Goal: Transaction & Acquisition: Purchase product/service

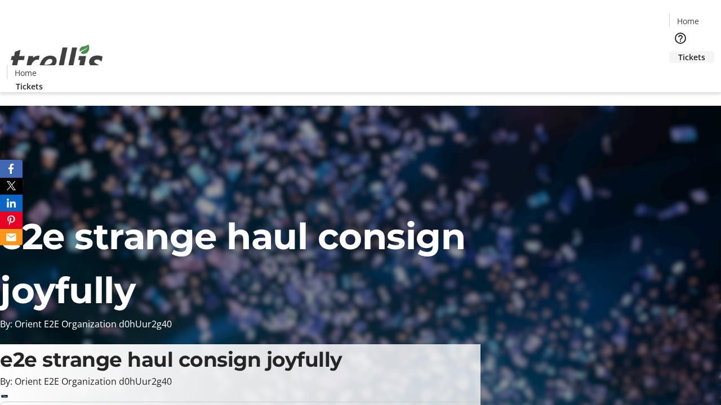
click at [678, 51] on span "Tickets" at bounding box center [691, 57] width 27 height 12
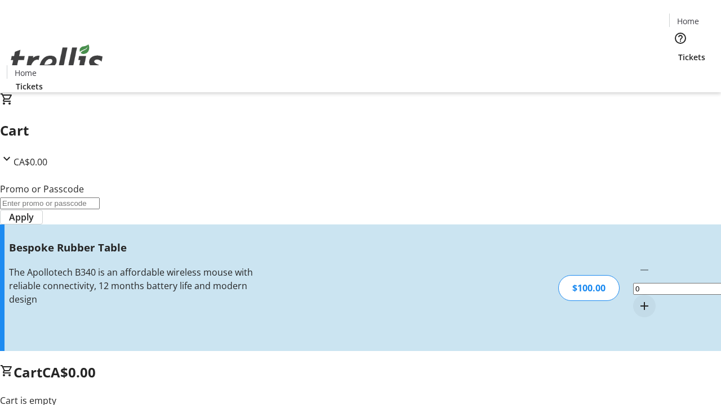
click at [637, 300] on mat-icon "Increment by one" at bounding box center [644, 307] width 14 height 14
type input "1"
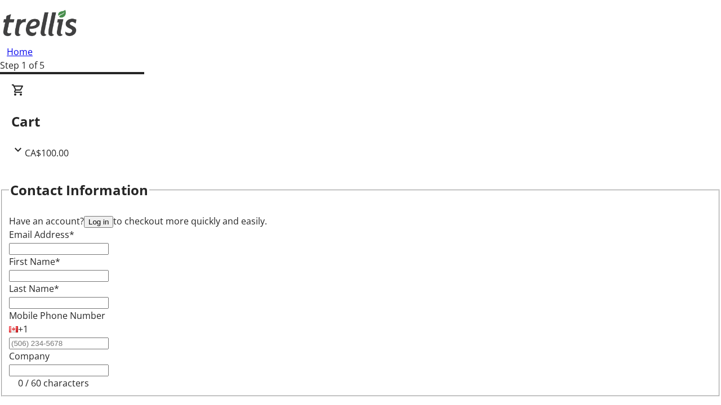
type input "FREE"
type input "[EMAIL_ADDRESS][DOMAIN_NAME]"
type input "Destini"
type input "[PERSON_NAME]"
